Goal: Task Accomplishment & Management: Complete application form

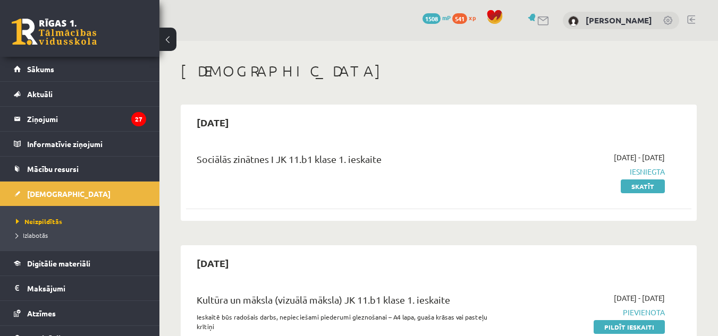
scroll to position [129, 0]
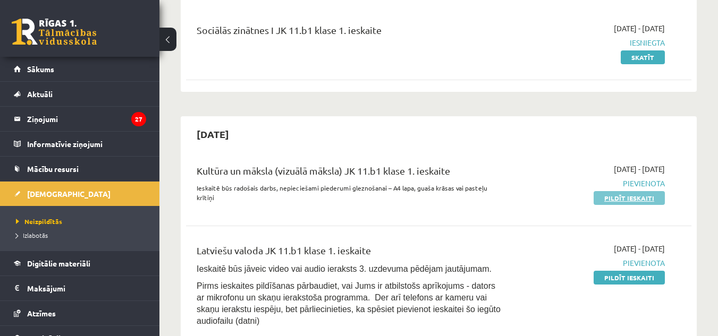
click at [640, 198] on link "Pildīt ieskaiti" at bounding box center [629, 198] width 71 height 14
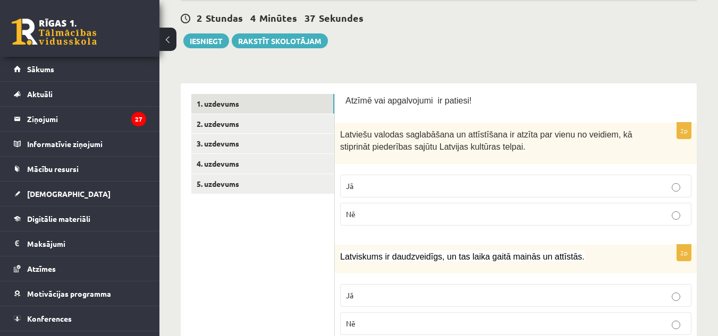
scroll to position [116, 0]
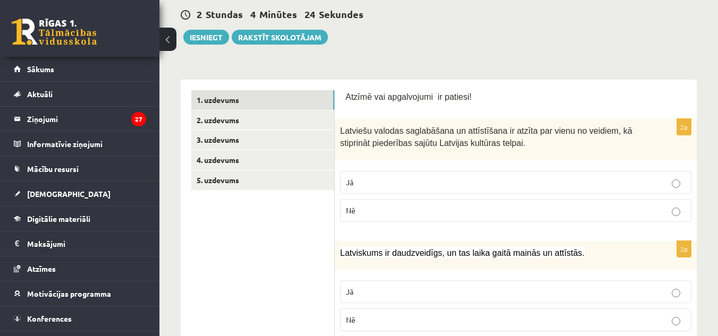
click at [418, 189] on label "Jā" at bounding box center [515, 182] width 351 height 23
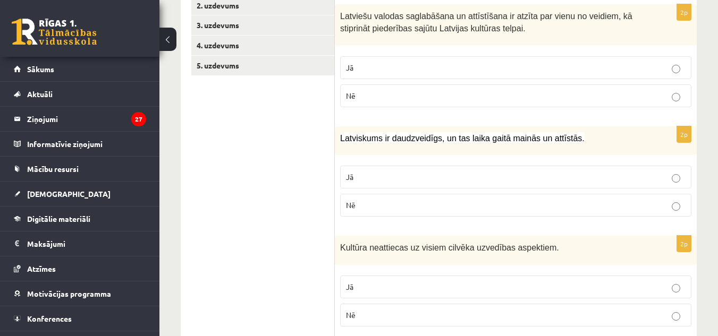
scroll to position [232, 0]
click at [418, 188] on label "Jā" at bounding box center [515, 176] width 351 height 23
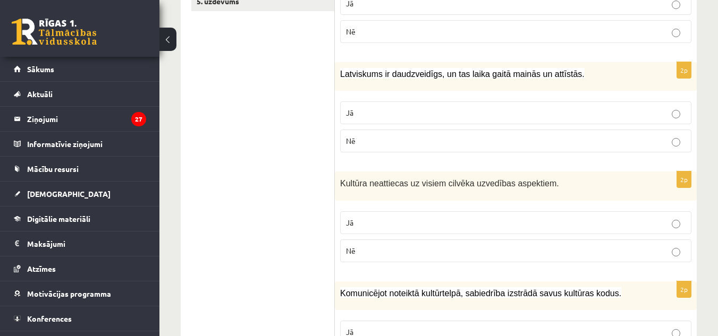
scroll to position [296, 0]
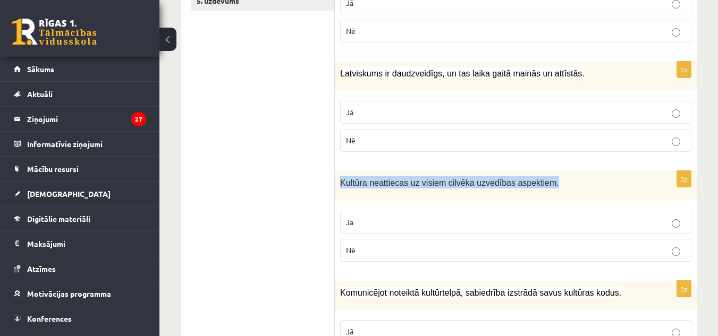
drag, startPoint x: 341, startPoint y: 184, endPoint x: 539, endPoint y: 190, distance: 198.8
click at [539, 190] on div "Kultūra neattiecas uz visiem cilvēka uzvedības aspektiem." at bounding box center [516, 185] width 362 height 29
click at [570, 185] on p "Kultūra neattiecas uz visiem cilvēka uzvedības aspektiem." at bounding box center [489, 182] width 298 height 12
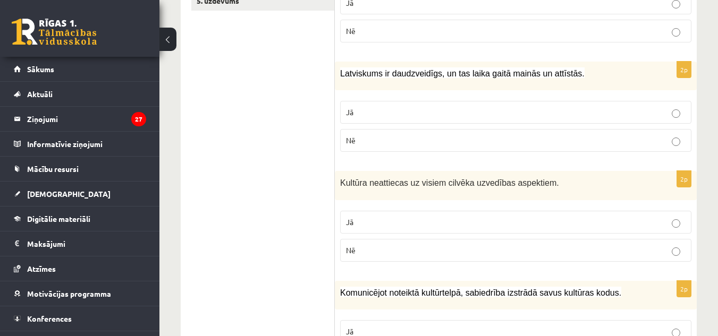
click at [538, 190] on div "Kultūra neattiecas uz visiem cilvēka uzvedības aspektiem." at bounding box center [516, 185] width 362 height 29
click at [398, 253] on p "Nē" at bounding box center [516, 250] width 340 height 11
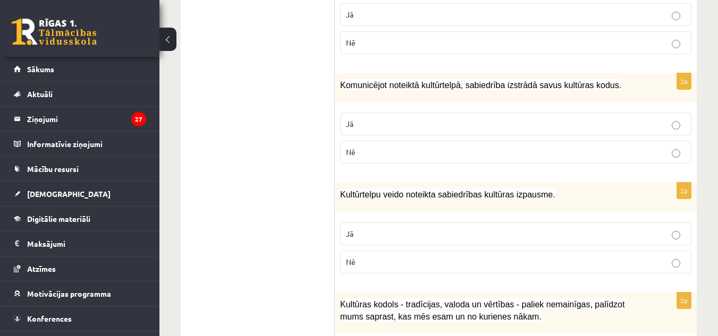
scroll to position [508, 0]
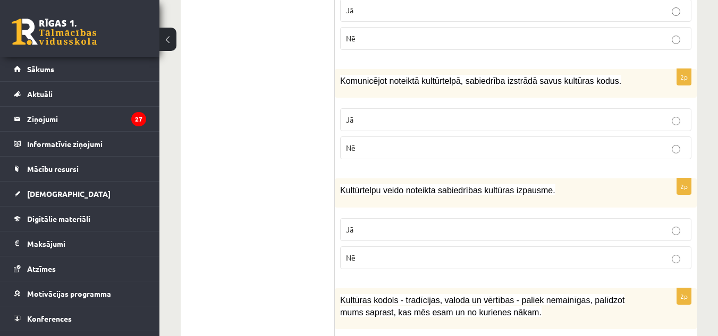
click at [496, 131] on label "Jā" at bounding box center [515, 119] width 351 height 23
click at [457, 238] on label "Jā" at bounding box center [515, 229] width 351 height 23
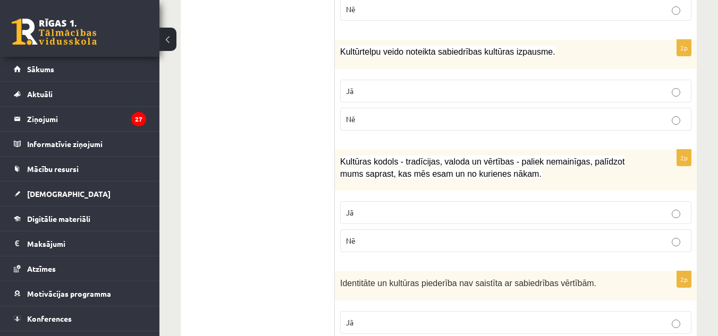
scroll to position [647, 0]
click at [461, 204] on label "Jā" at bounding box center [515, 212] width 351 height 23
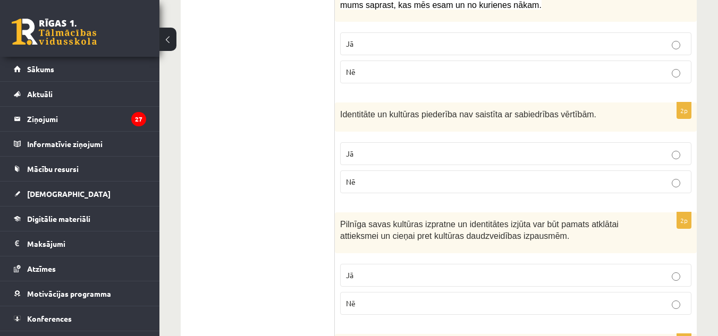
scroll to position [846, 0]
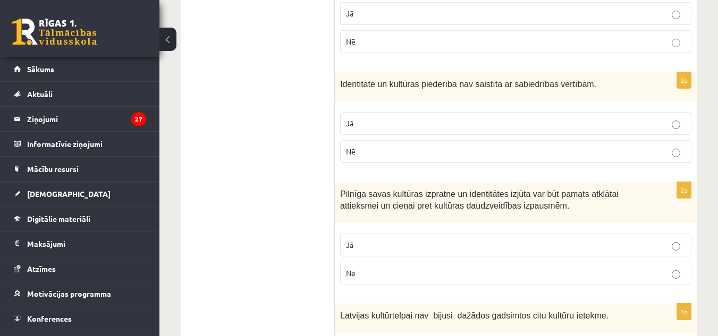
click at [445, 158] on label "Nē" at bounding box center [515, 151] width 351 height 23
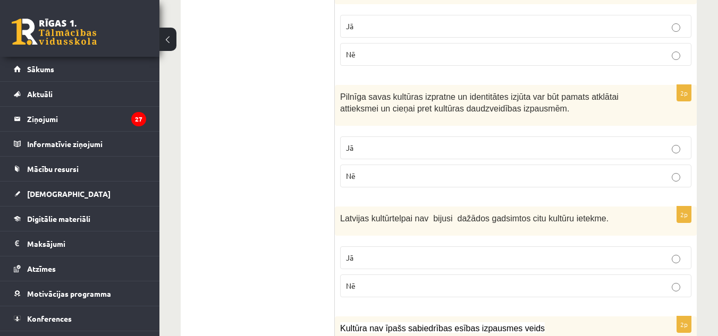
scroll to position [964, 0]
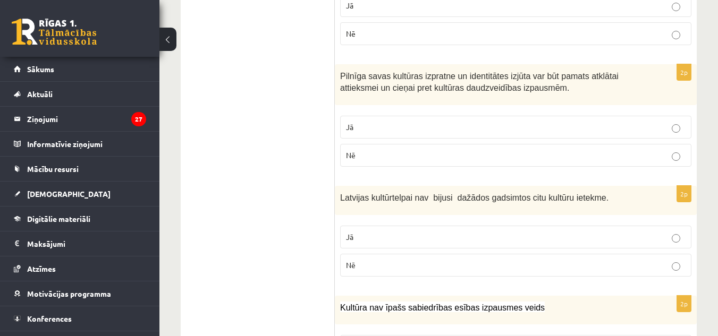
click at [445, 158] on p "Nē" at bounding box center [516, 155] width 340 height 11
click at [432, 132] on p "Jā" at bounding box center [516, 127] width 340 height 11
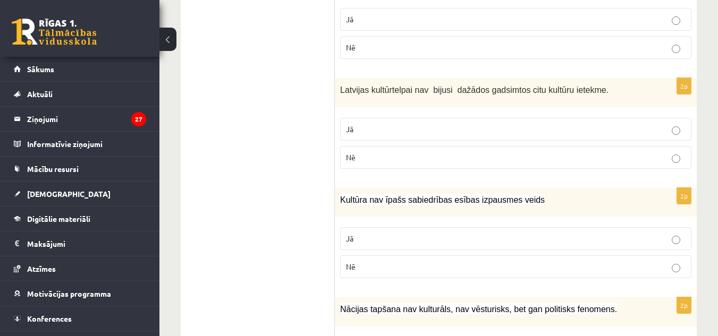
scroll to position [1073, 0]
click at [446, 159] on p "Nē" at bounding box center [516, 156] width 340 height 11
click at [459, 231] on label "Jā" at bounding box center [515, 238] width 351 height 23
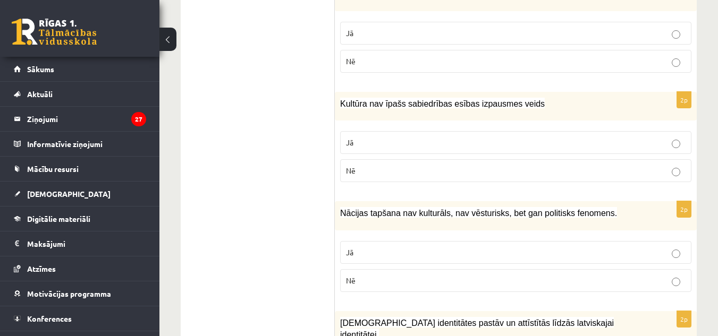
scroll to position [1169, 0]
click at [470, 178] on label "Nē" at bounding box center [515, 170] width 351 height 23
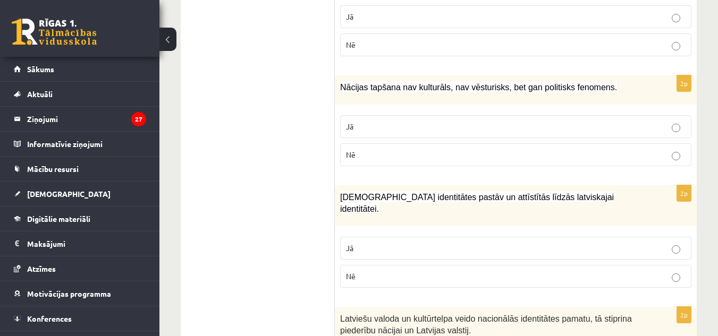
scroll to position [1296, 0]
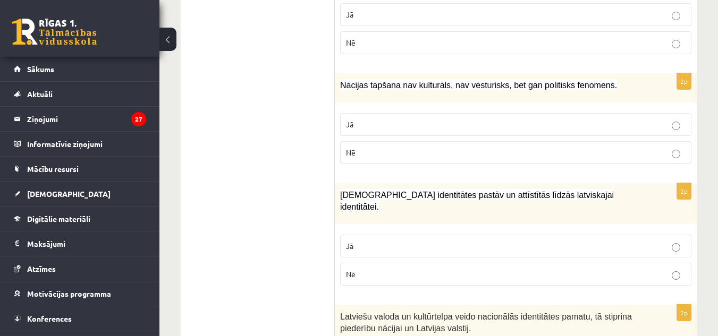
click at [503, 150] on p "Nē" at bounding box center [516, 152] width 340 height 11
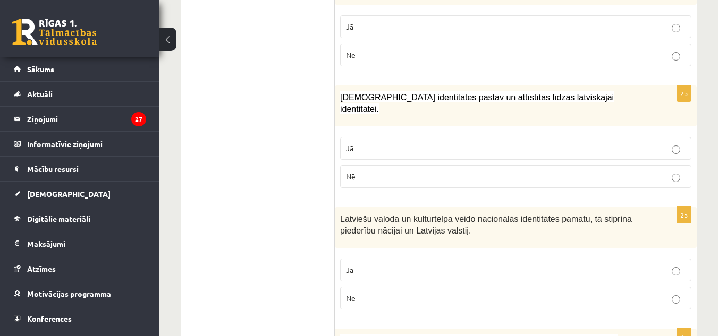
scroll to position [1395, 0]
click at [513, 137] on label "Jā" at bounding box center [515, 148] width 351 height 23
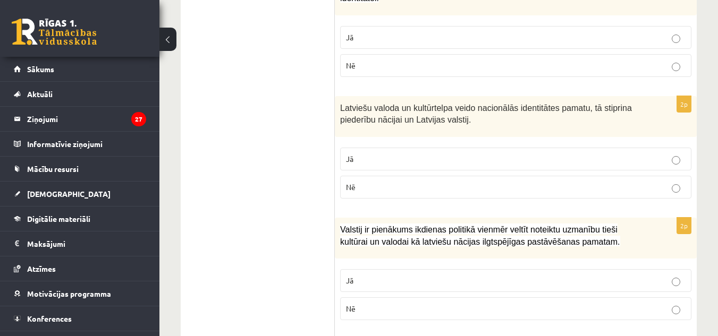
scroll to position [1506, 0]
click at [513, 147] on label "Jā" at bounding box center [515, 158] width 351 height 23
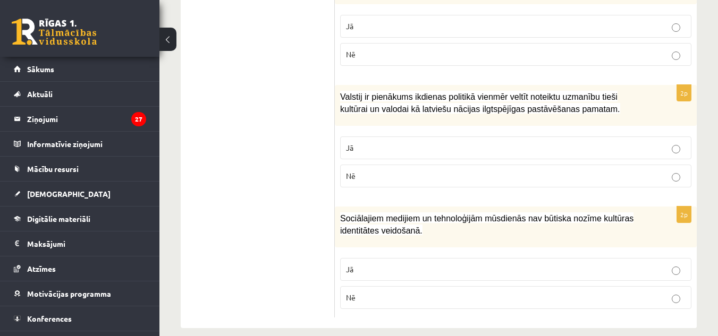
scroll to position [1640, 0]
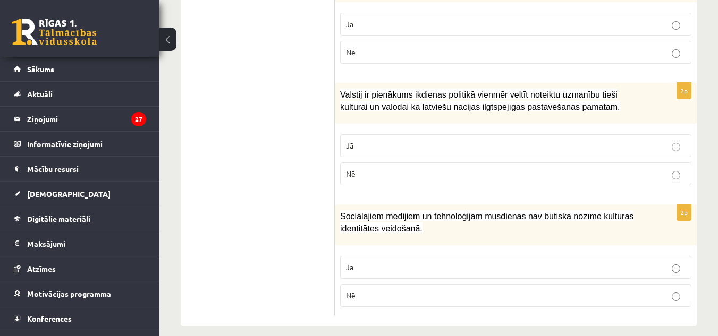
click at [513, 140] on p "Jā" at bounding box center [516, 145] width 340 height 11
click at [507, 168] on p "Nē" at bounding box center [516, 173] width 340 height 11
click at [526, 140] on p "Jā" at bounding box center [516, 145] width 340 height 11
click at [522, 168] on p "Nē" at bounding box center [516, 173] width 340 height 11
click at [502, 284] on label "Nē" at bounding box center [515, 295] width 351 height 23
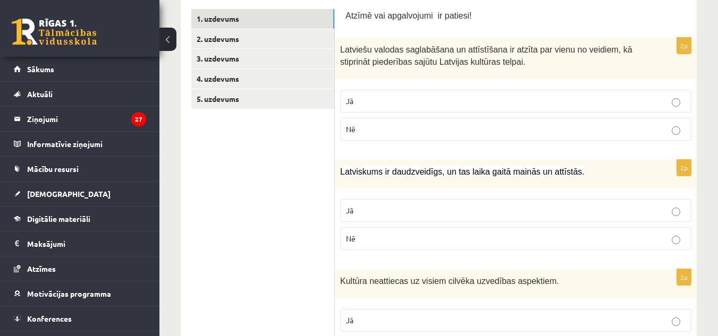
scroll to position [197, 0]
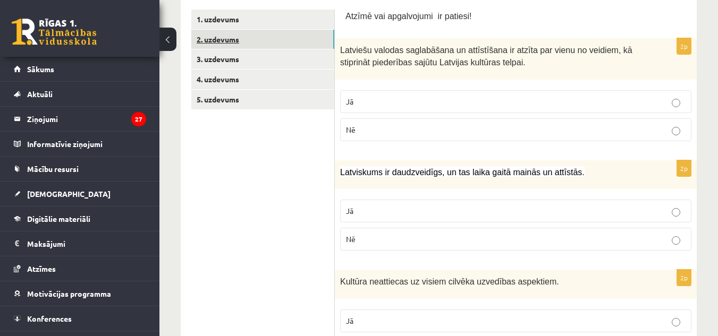
click at [287, 45] on link "2. uzdevums" at bounding box center [262, 40] width 143 height 20
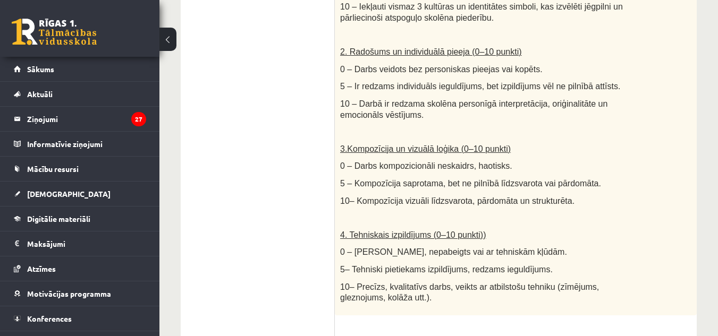
scroll to position [492, 0]
click at [561, 212] on p at bounding box center [489, 217] width 298 height 11
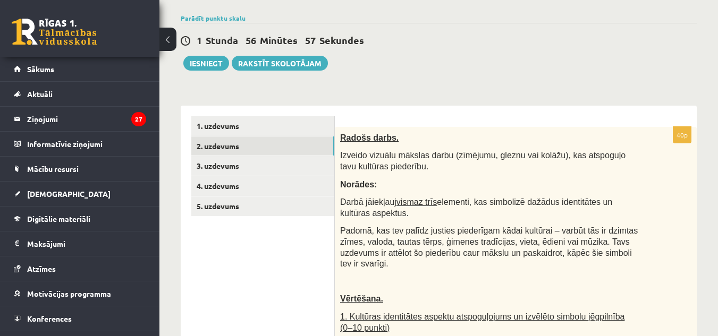
scroll to position [90, 0]
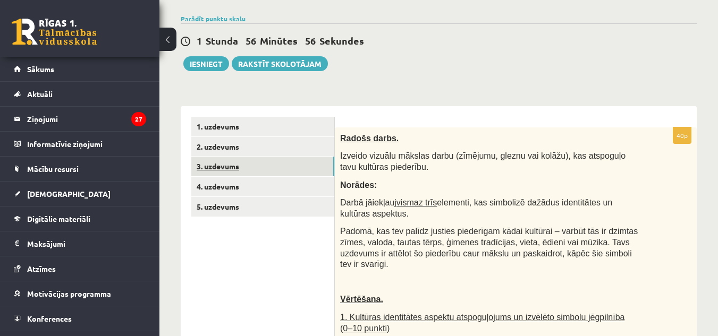
click at [275, 162] on link "3. uzdevums" at bounding box center [262, 167] width 143 height 20
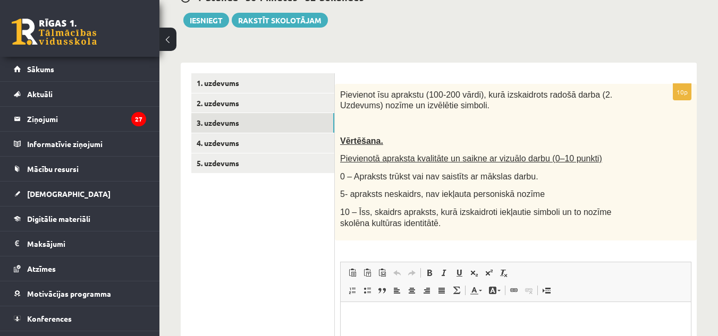
scroll to position [134, 0]
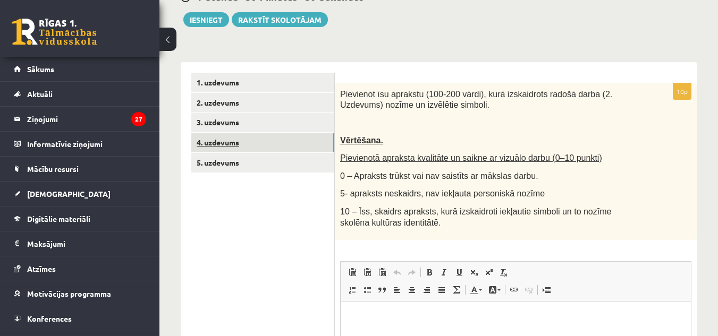
click at [290, 142] on link "4. uzdevums" at bounding box center [262, 143] width 143 height 20
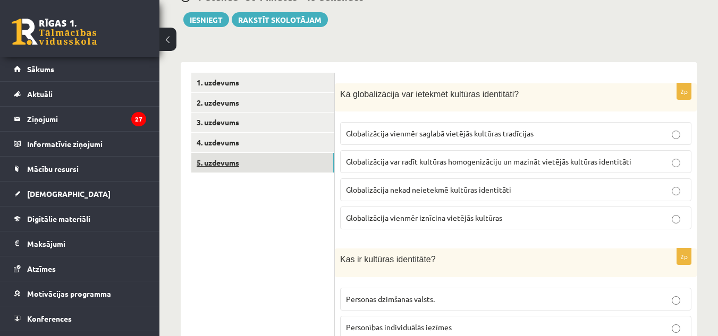
click at [293, 161] on link "5. uzdevums" at bounding box center [262, 163] width 143 height 20
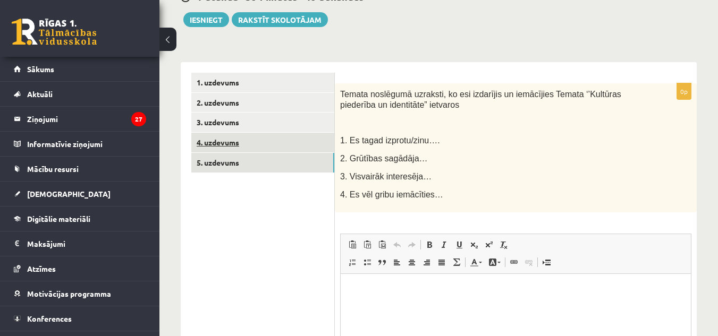
scroll to position [0, 0]
click at [301, 150] on link "4. uzdevums" at bounding box center [262, 143] width 143 height 20
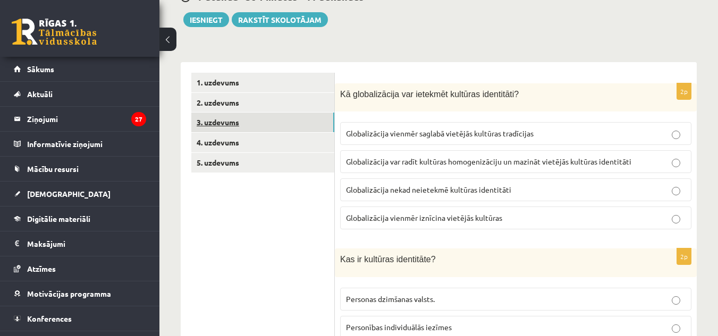
click at [303, 113] on link "3. uzdevums" at bounding box center [262, 123] width 143 height 20
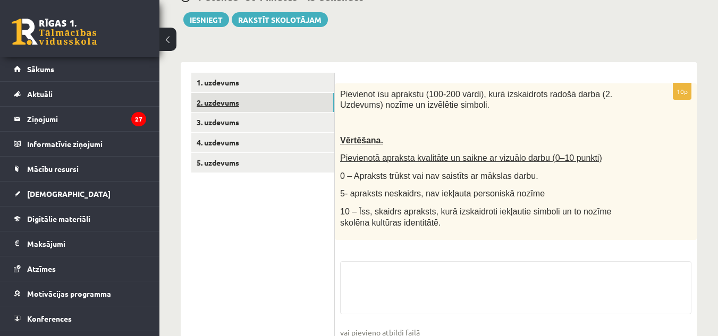
click at [306, 104] on link "2. uzdevums" at bounding box center [262, 103] width 143 height 20
